Goal: Information Seeking & Learning: Check status

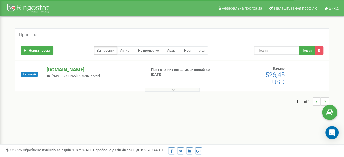
click at [59, 70] on p "[DOMAIN_NAME]" at bounding box center [95, 69] width 96 height 7
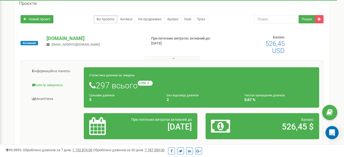
scroll to position [55, 0]
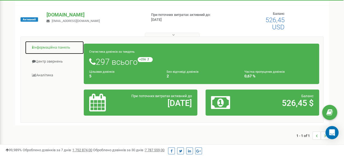
click at [52, 48] on link "Інформаційна панель" at bounding box center [54, 47] width 59 height 13
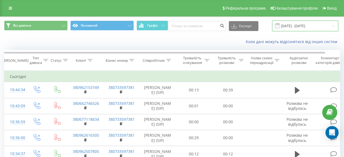
click at [283, 26] on input "[DATE] - [DATE]" at bounding box center [305, 26] width 66 height 11
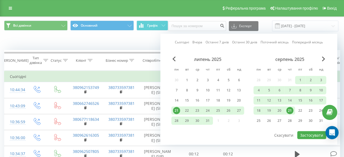
click at [289, 109] on div "21" at bounding box center [289, 110] width 7 height 7
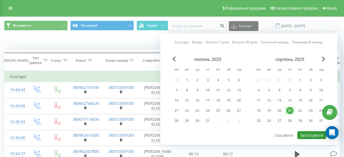
click at [305, 134] on button "Застосувати" at bounding box center [311, 135] width 29 height 8
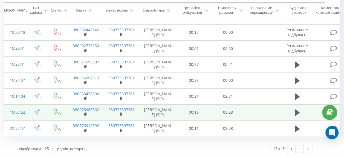
scroll to position [321, 0]
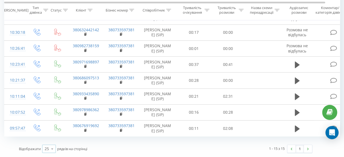
click at [54, 148] on icon at bounding box center [52, 148] width 8 height 11
click at [51, 141] on span "100" at bounding box center [48, 140] width 7 height 5
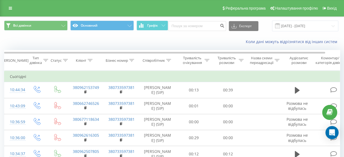
click at [65, 61] on icon at bounding box center [65, 60] width 5 height 3
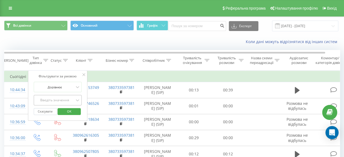
click at [69, 99] on div "Введіть значення" at bounding box center [58, 100] width 48 height 10
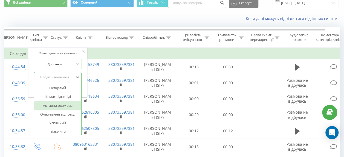
scroll to position [30, 0]
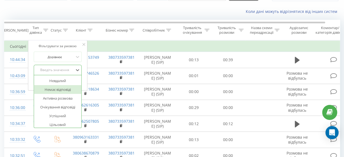
click at [61, 89] on div "Немає відповіді" at bounding box center [58, 89] width 48 height 9
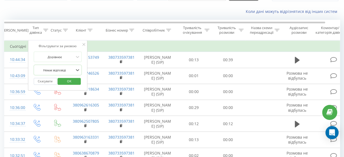
click at [66, 80] on span "OK" at bounding box center [69, 81] width 15 height 8
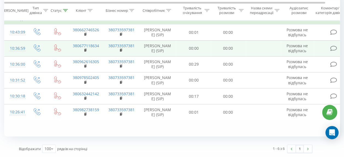
scroll to position [41, 0]
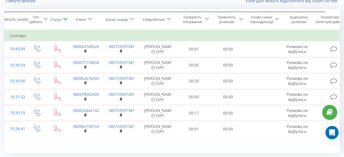
click at [65, 18] on icon at bounding box center [65, 19] width 5 height 3
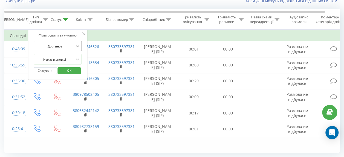
click at [76, 47] on icon at bounding box center [77, 45] width 5 height 5
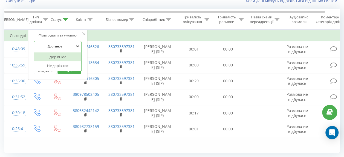
click at [76, 47] on icon at bounding box center [77, 45] width 5 height 5
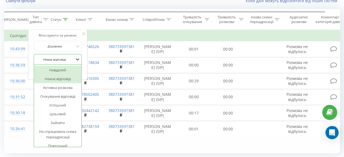
click at [74, 60] on div at bounding box center [77, 59] width 6 height 6
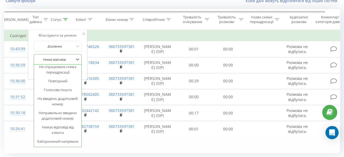
scroll to position [76, 0]
click at [64, 17] on th "Статус" at bounding box center [57, 19] width 19 height 20
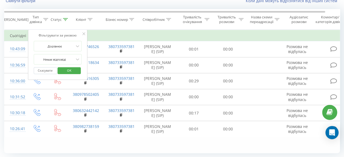
click at [65, 19] on icon at bounding box center [65, 19] width 5 height 3
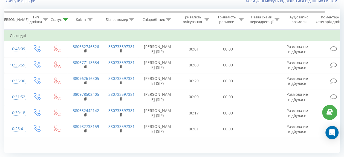
click at [65, 19] on icon at bounding box center [65, 19] width 5 height 3
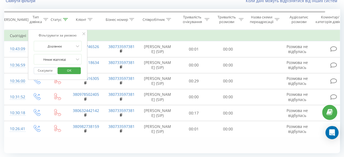
click at [46, 70] on button "Скасувати" at bounding box center [45, 70] width 23 height 7
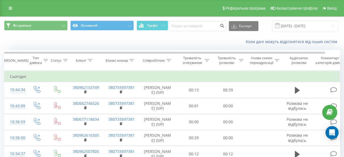
click at [66, 60] on icon at bounding box center [65, 60] width 5 height 3
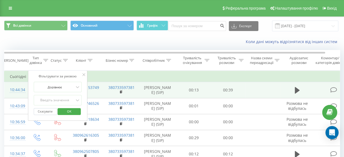
click at [258, 94] on td at bounding box center [263, 90] width 36 height 16
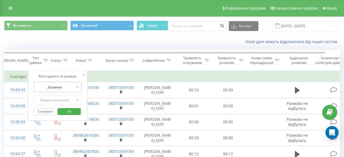
click at [65, 85] on div at bounding box center [54, 86] width 39 height 5
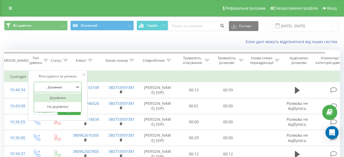
click at [65, 85] on div at bounding box center [54, 86] width 39 height 5
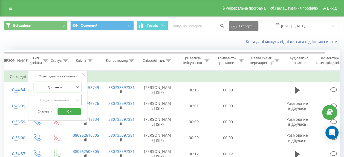
click at [65, 102] on div "Введіть значення" at bounding box center [58, 100] width 48 height 10
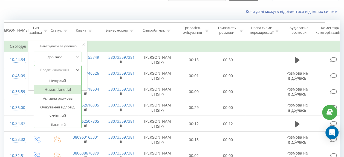
scroll to position [4, 0]
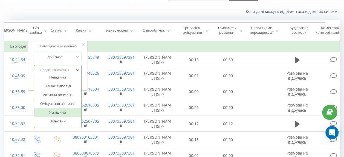
click at [60, 111] on div "Успішний" at bounding box center [58, 112] width 48 height 9
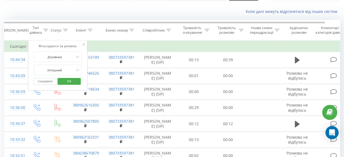
click at [71, 80] on span "OK" at bounding box center [69, 81] width 15 height 8
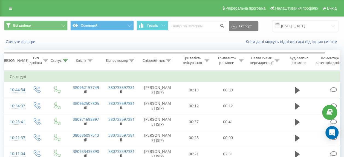
click at [65, 60] on icon at bounding box center [65, 60] width 5 height 3
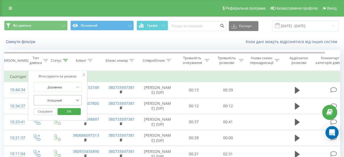
click at [76, 100] on div "Успішний" at bounding box center [58, 100] width 48 height 10
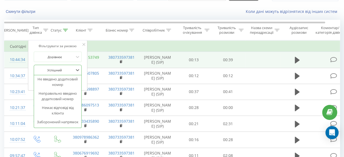
scroll to position [99, 0]
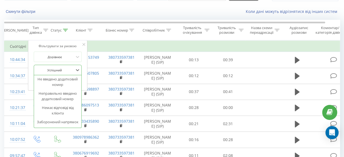
click at [98, 47] on td "Сьогодні" at bounding box center [179, 46] width 350 height 11
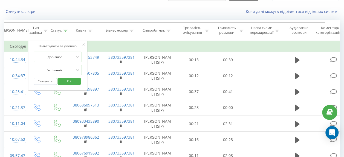
click at [47, 81] on button "Скасувати" at bounding box center [45, 81] width 23 height 7
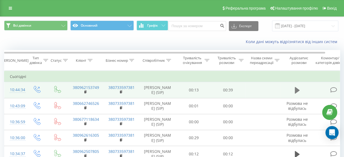
click at [297, 93] on icon at bounding box center [297, 90] width 5 height 7
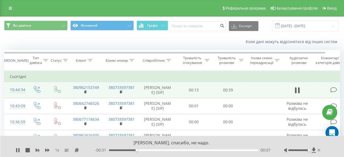
drag, startPoint x: 298, startPoint y: 150, endPoint x: 311, endPoint y: 152, distance: 13.3
click at [310, 152] on div at bounding box center [302, 149] width 37 height 5
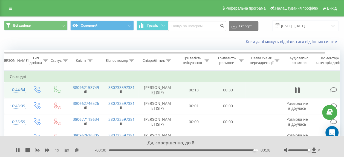
click at [319, 150] on icon at bounding box center [318, 150] width 3 height 4
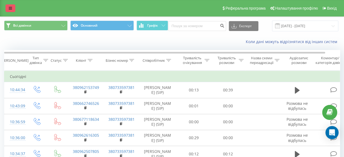
click at [10, 8] on icon at bounding box center [10, 8] width 3 height 4
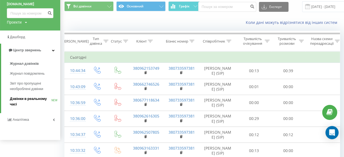
scroll to position [27, 0]
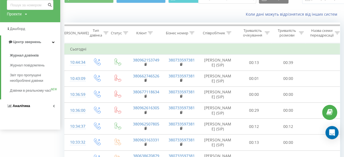
click at [35, 110] on link "Аналiтика" at bounding box center [30, 105] width 60 height 13
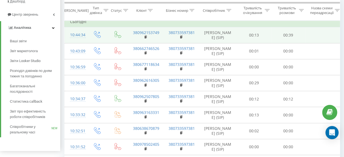
scroll to position [0, 0]
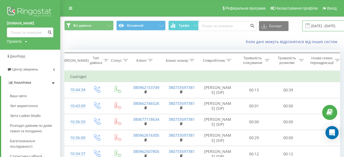
click at [314, 25] on input "21.08.2025 - 21.08.2025" at bounding box center [335, 26] width 66 height 11
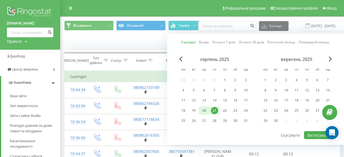
click at [206, 109] on div "20" at bounding box center [204, 110] width 7 height 7
click at [313, 135] on button "Застосувати" at bounding box center [318, 135] width 29 height 8
type input "20.08.2025 - 20.08.2025"
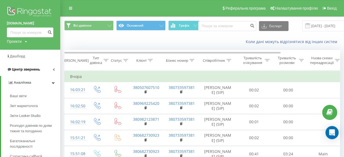
drag, startPoint x: 55, startPoint y: 82, endPoint x: 60, endPoint y: 70, distance: 12.4
click at [55, 82] on link "Аналiтика" at bounding box center [30, 82] width 59 height 13
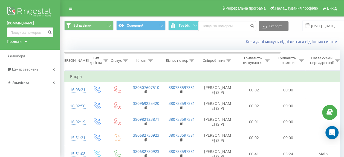
click at [99, 36] on div "Коли дані можуть відрізнятися вiд інших систем" at bounding box center [201, 41] width 283 height 13
click at [71, 8] on icon at bounding box center [70, 8] width 3 height 4
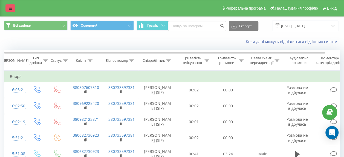
click at [9, 8] on icon at bounding box center [10, 8] width 3 height 4
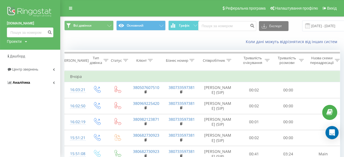
click at [52, 82] on link "Аналiтика" at bounding box center [30, 82] width 60 height 13
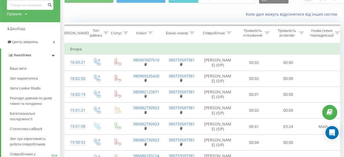
scroll to position [109, 0]
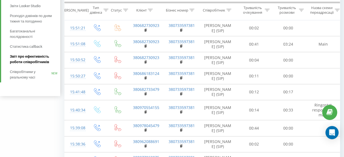
click at [33, 60] on span "Звіт про ефективність роботи співробітників" at bounding box center [34, 59] width 48 height 11
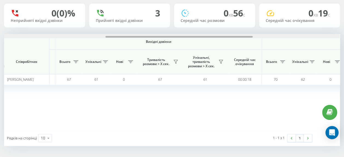
scroll to position [0, 231]
drag, startPoint x: 97, startPoint y: 36, endPoint x: 199, endPoint y: 42, distance: 102.0
click at [199, 42] on div "Вхідні дзвінки Вихідні дзвінки Всі дзвінки Співробітник Всього Унікальні Нові П…" at bounding box center [172, 82] width 336 height 96
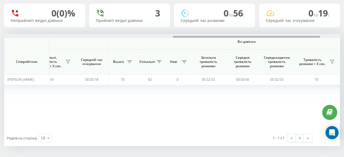
drag, startPoint x: 174, startPoint y: 37, endPoint x: 241, endPoint y: 37, distance: 67.3
click at [241, 37] on div at bounding box center [246, 37] width 147 height 2
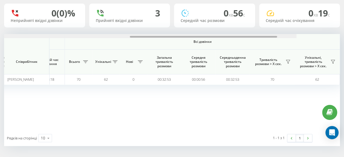
click at [225, 34] on div at bounding box center [129, 36] width 336 height 4
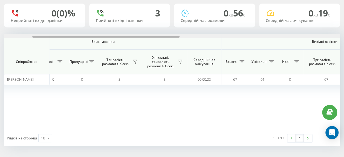
drag, startPoint x: 225, startPoint y: 37, endPoint x: 67, endPoint y: 46, distance: 157.9
click at [65, 46] on div "Вхідні дзвінки Вихідні дзвінки Всі дзвінки Співробітник Всього Унікальні Нові П…" at bounding box center [172, 82] width 336 height 96
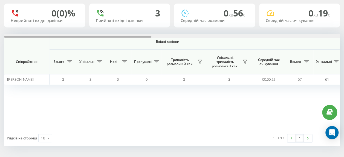
drag, startPoint x: 136, startPoint y: 37, endPoint x: 63, endPoint y: 47, distance: 73.8
click at [62, 46] on div "Вхідні дзвінки Вихідні дзвінки Всі дзвінки Співробітник Всього Унікальні Нові П…" at bounding box center [172, 82] width 336 height 96
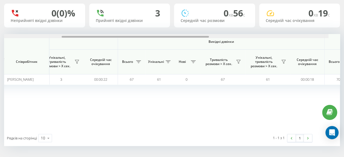
scroll to position [0, 169]
drag, startPoint x: 117, startPoint y: 36, endPoint x: 195, endPoint y: 50, distance: 79.8
click at [191, 42] on div "Вхідні дзвінки Вихідні дзвінки Всі дзвінки Співробітник Всього Унікальні Нові П…" at bounding box center [172, 82] width 336 height 96
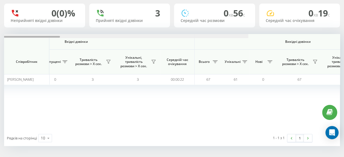
scroll to position [0, 0]
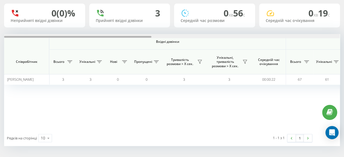
drag, startPoint x: 161, startPoint y: 37, endPoint x: 51, endPoint y: 41, distance: 109.8
click at [51, 41] on div "Вхідні дзвінки Вихідні дзвінки Всі дзвінки Співробітник Всього Унікальні Нові П…" at bounding box center [172, 82] width 336 height 96
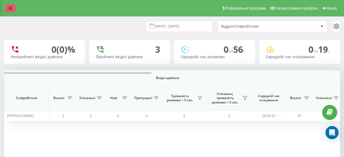
click at [11, 8] on icon at bounding box center [10, 8] width 3 height 4
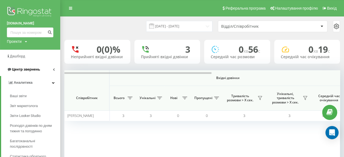
click at [43, 70] on link "Центр звернень" at bounding box center [30, 69] width 60 height 13
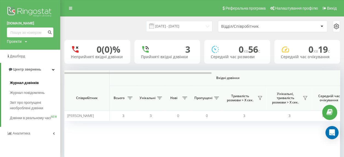
click at [35, 81] on span "Журнал дзвінків" at bounding box center [24, 82] width 29 height 5
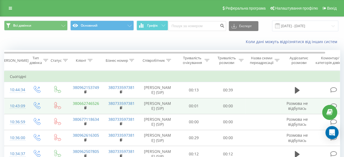
click at [90, 106] on link "380662746526" at bounding box center [86, 102] width 26 height 5
